Goal: Book appointment/travel/reservation

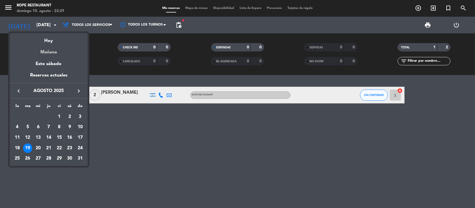
click at [46, 52] on div "Mañana" at bounding box center [49, 49] width 78 height 11
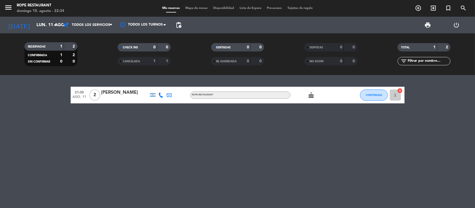
click at [36, 110] on div "21:00 [DATE] 2 [PERSON_NAME] ROPE RESTAURANT cake CONFIRMADA 1 cancel" at bounding box center [237, 141] width 475 height 133
drag, startPoint x: 52, startPoint y: 80, endPoint x: 459, endPoint y: 132, distance: 410.2
click at [459, 132] on div "21:00 [DATE] 2 [PERSON_NAME] ROPE RESTAURANT cake CONFIRMADA 1 cancel" at bounding box center [237, 141] width 475 height 133
click at [455, 128] on div "21:00 [DATE] 2 [PERSON_NAME] ROPE RESTAURANT cake CONFIRMADA 1 cancel" at bounding box center [237, 141] width 475 height 133
click at [35, 24] on input "lun. 11 ago." at bounding box center [63, 25] width 59 height 11
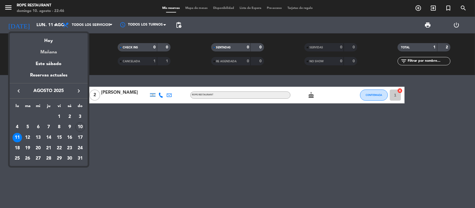
click at [43, 50] on div "Mañana" at bounding box center [49, 49] width 78 height 11
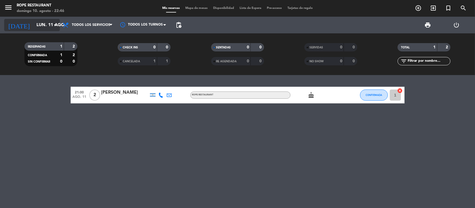
click at [41, 30] on input "lun. 11 ago." at bounding box center [63, 25] width 59 height 11
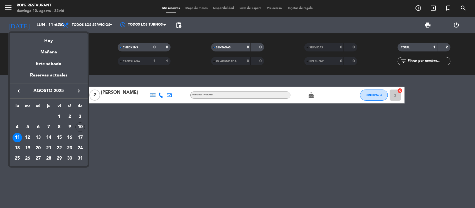
click at [42, 35] on div "Hoy" at bounding box center [49, 38] width 78 height 11
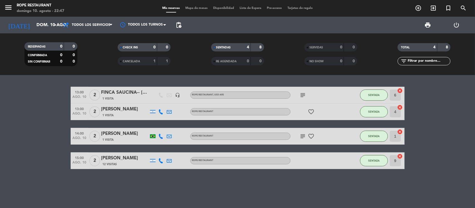
click at [14, 9] on span "menu" at bounding box center [10, 8] width 13 height 13
drag, startPoint x: 28, startPoint y: 17, endPoint x: 36, endPoint y: 24, distance: 10.0
click at [29, 18] on div "[DATE] [DATE] arrow_drop_down" at bounding box center [32, 25] width 56 height 17
click at [42, 25] on input "dom. 10 ago." at bounding box center [63, 25] width 59 height 11
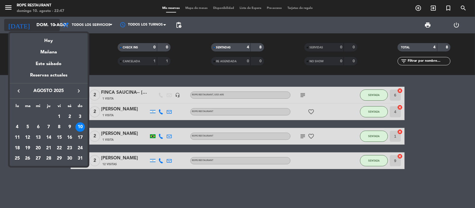
click at [44, 38] on div "Hoy" at bounding box center [49, 38] width 78 height 11
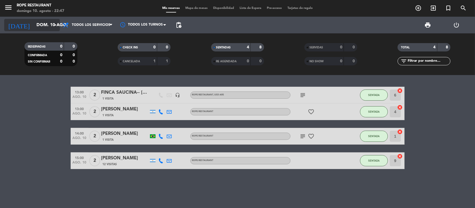
click at [39, 29] on input "dom. 10 ago." at bounding box center [63, 25] width 59 height 11
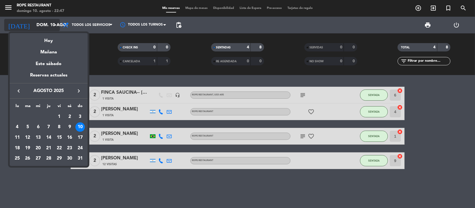
click at [45, 56] on div "Mañana" at bounding box center [49, 49] width 78 height 11
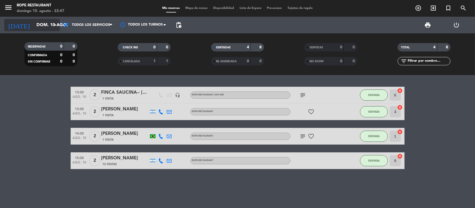
type input "lun. 11 ago."
click at [35, 14] on div "menu Rope restaurant domingo 10. agosto - 22:47" at bounding box center [59, 8] width 119 height 13
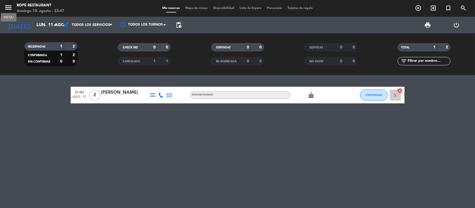
click at [6, 5] on icon "menu" at bounding box center [8, 7] width 8 height 8
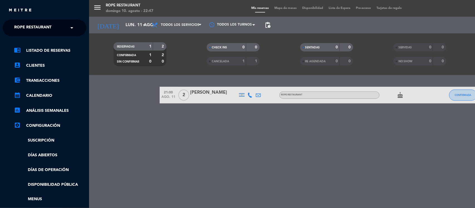
click at [31, 24] on span "Rope restaurant" at bounding box center [32, 28] width 37 height 12
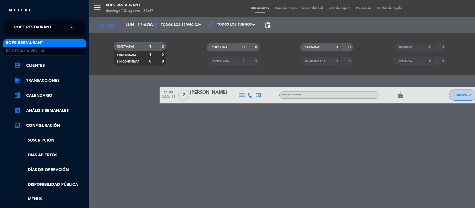
click at [36, 46] on div "Rope restaurant" at bounding box center [44, 43] width 83 height 8
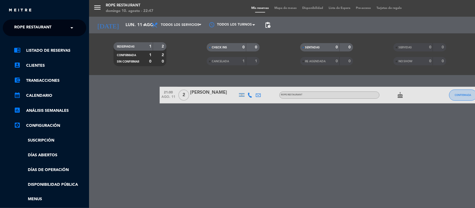
click at [34, 29] on span "Rope restaurant" at bounding box center [32, 28] width 37 height 12
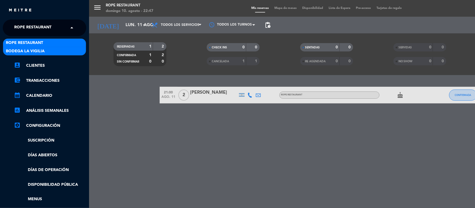
click at [37, 47] on div "Bodega La Vigilia" at bounding box center [44, 51] width 83 height 8
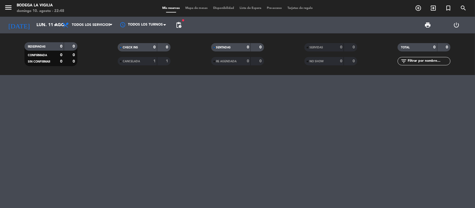
click at [13, 11] on span "menu" at bounding box center [10, 8] width 13 height 13
click at [12, 11] on icon "menu" at bounding box center [8, 7] width 8 height 8
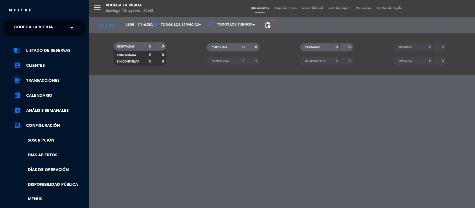
click at [18, 19] on ng-select "× Bodega La Vigilia ×" at bounding box center [44, 27] width 83 height 17
click at [35, 27] on span "Bodega La Vigilia" at bounding box center [33, 28] width 39 height 12
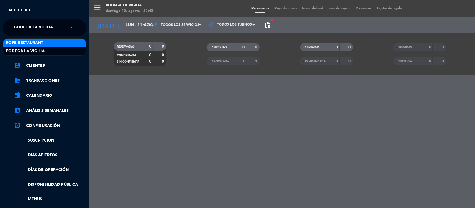
click at [38, 39] on div "Rope restaurant" at bounding box center [44, 43] width 83 height 8
